Goal: Navigation & Orientation: Find specific page/section

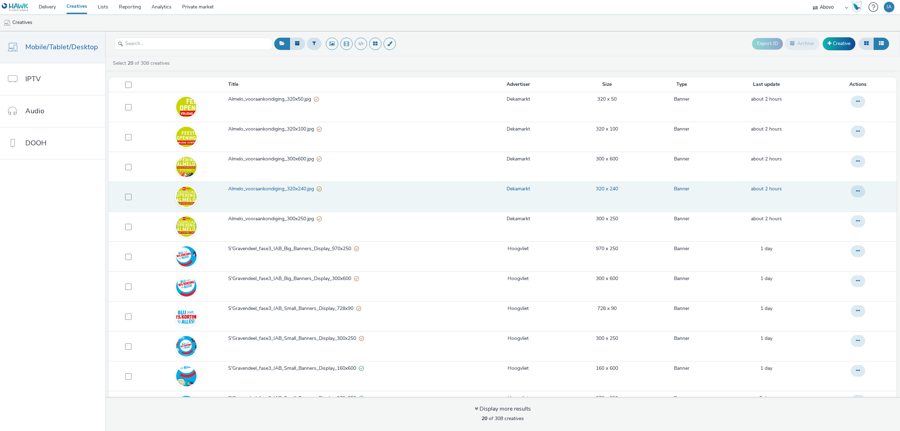
drag, startPoint x: 254, startPoint y: 216, endPoint x: 259, endPoint y: 210, distance: 8.0
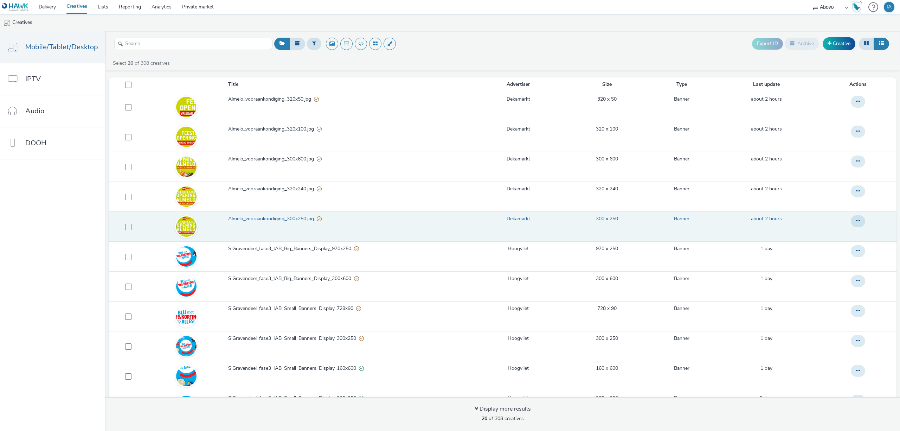
scroll to position [1, 0]
